Goal: Transaction & Acquisition: Obtain resource

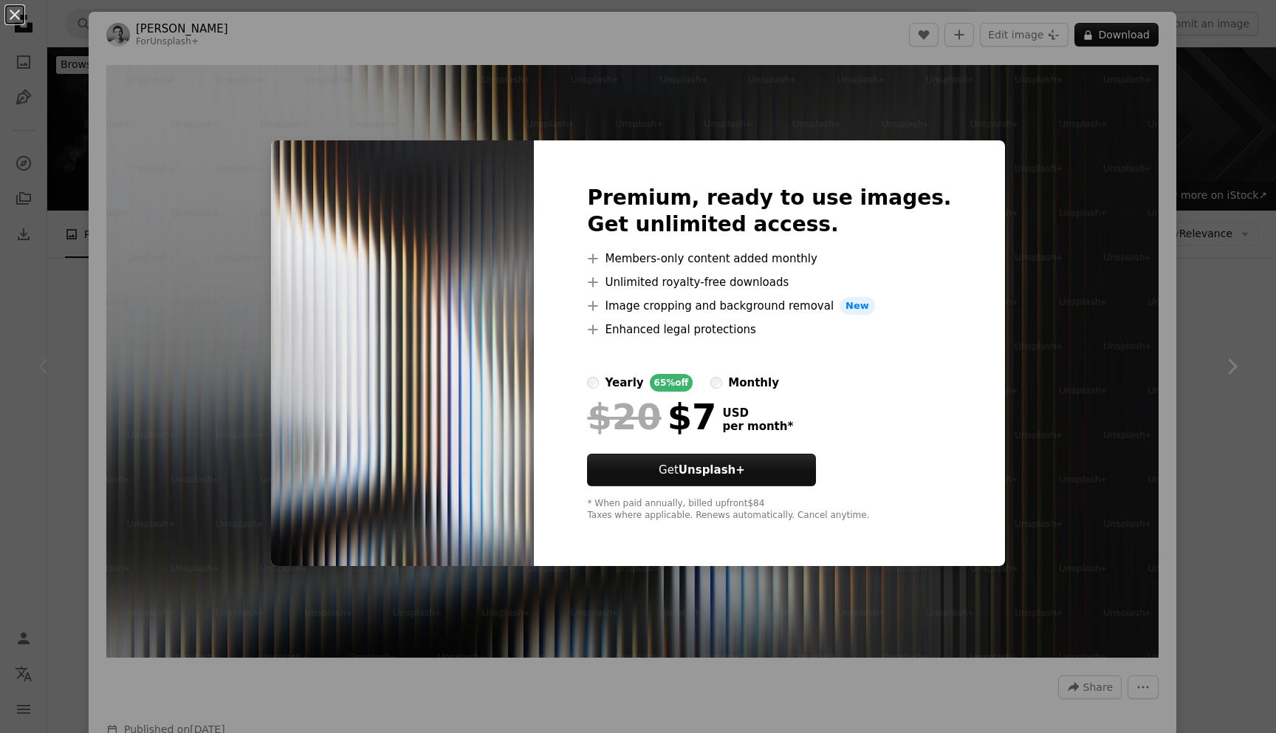
click at [1205, 255] on div "An X shape Premium, ready to use images. Get unlimited access. A plus sign Memb…" at bounding box center [638, 366] width 1276 height 733
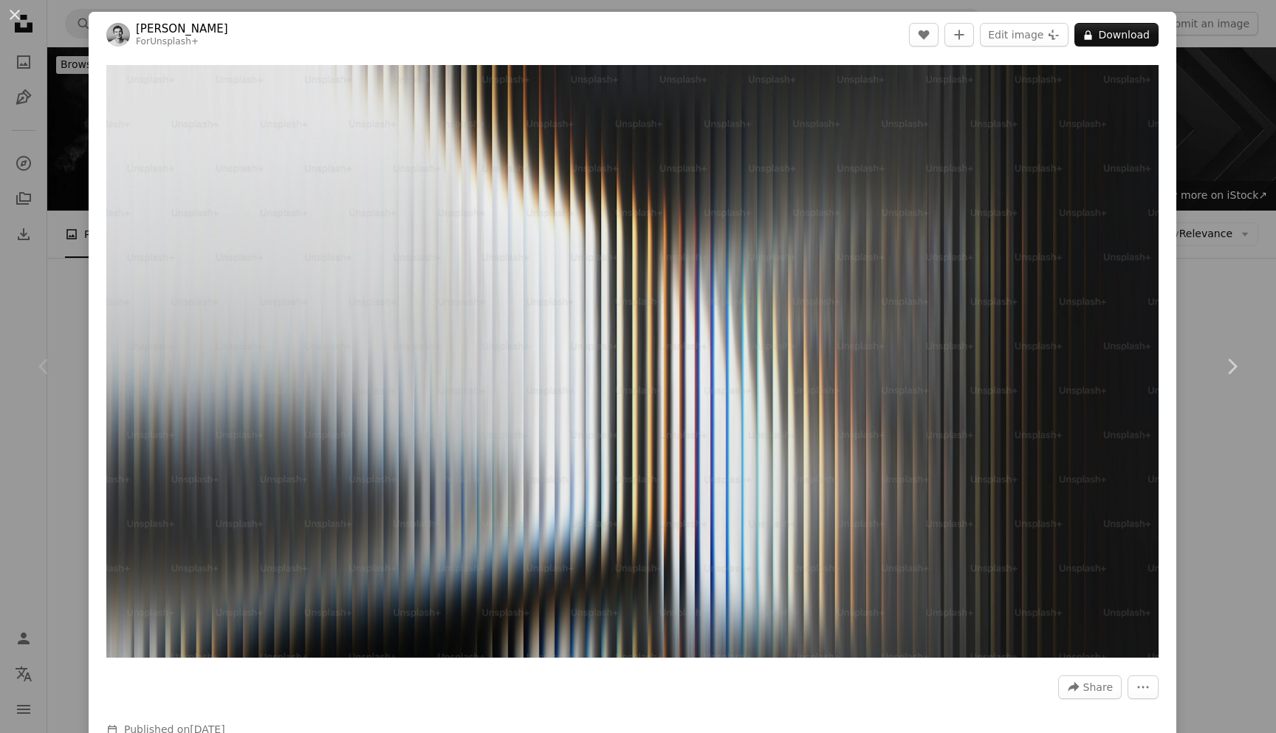
click at [1197, 261] on div "An X shape Chevron left Chevron right [PERSON_NAME] For Unsplash+ A heart A plu…" at bounding box center [638, 366] width 1276 height 733
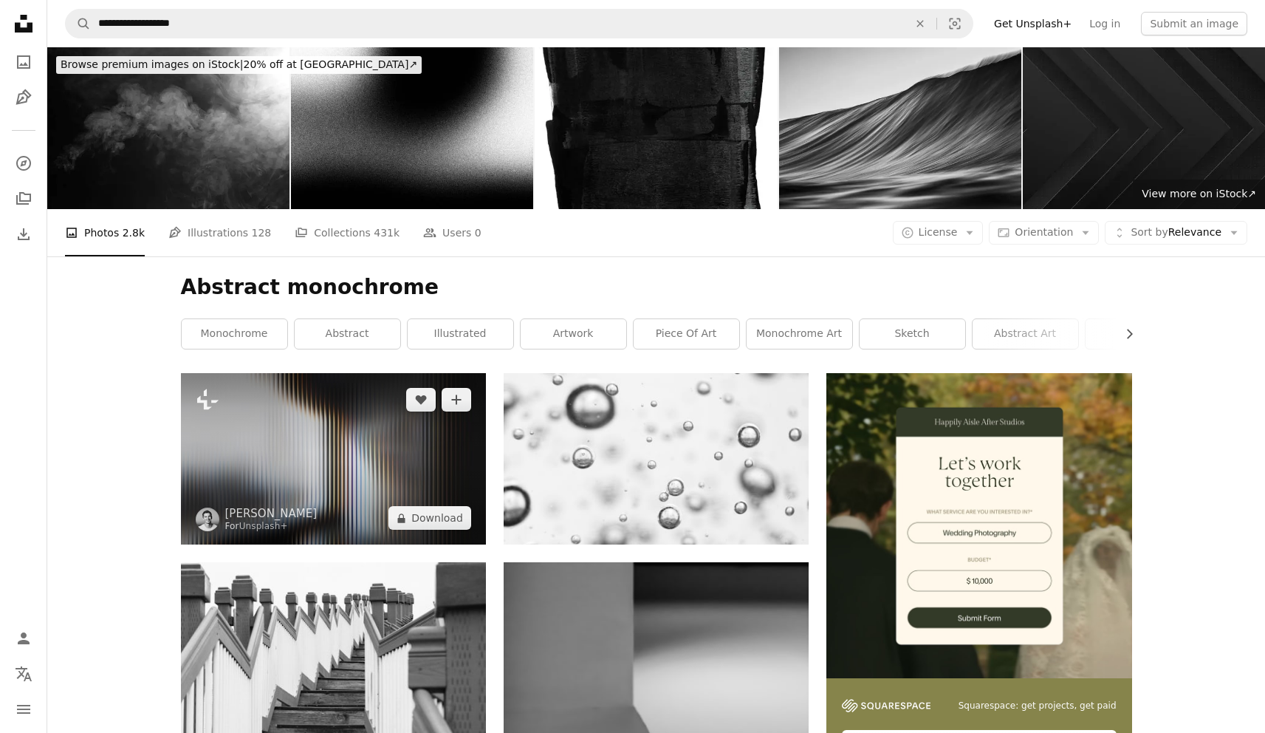
click at [319, 423] on img at bounding box center [333, 458] width 305 height 171
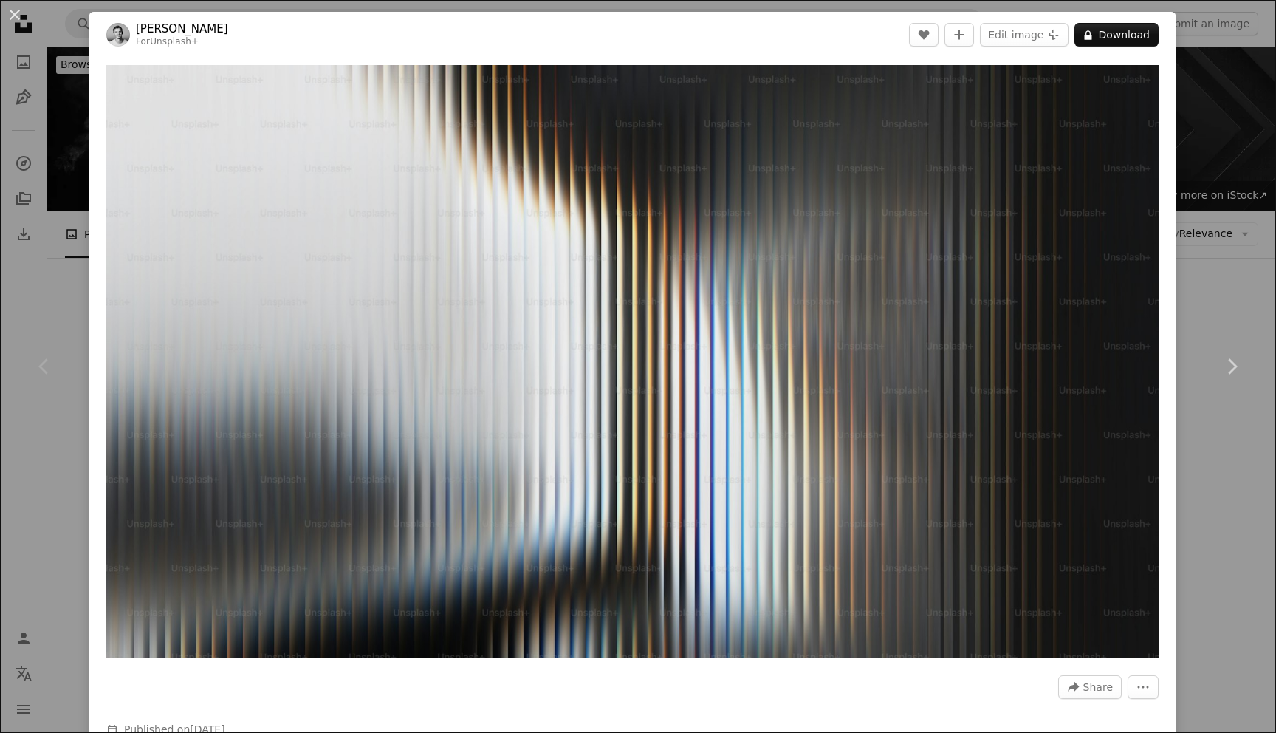
click at [1222, 116] on div "An X shape Chevron left Chevron right [PERSON_NAME] For Unsplash+ A heart A plu…" at bounding box center [638, 366] width 1276 height 733
